Goal: Task Accomplishment & Management: Use online tool/utility

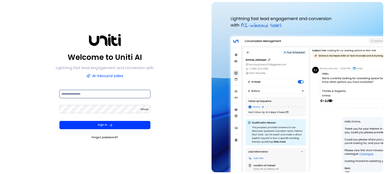
type input "**********"
click at [130, 130] on div "Sign In Forgot password?" at bounding box center [104, 130] width 91 height 19
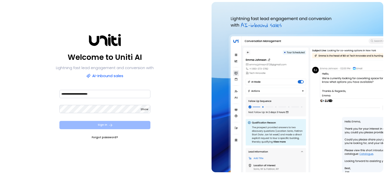
click at [129, 127] on button "Sign In" at bounding box center [104, 125] width 91 height 8
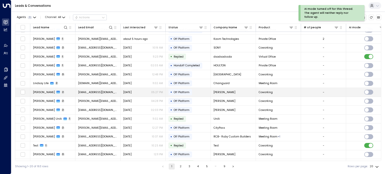
scroll to position [48, 0]
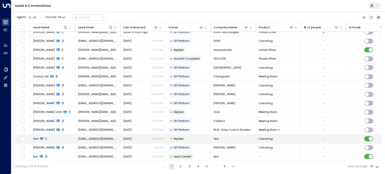
click at [376, 135] on td at bounding box center [368, 139] width 45 height 9
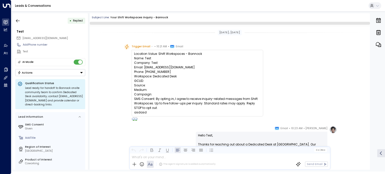
scroll to position [140, 0]
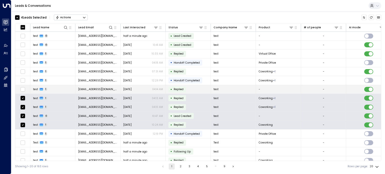
click at [22, 86] on td at bounding box center [22, 89] width 15 height 9
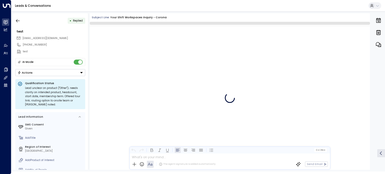
scroll to position [139, 0]
